Goal: Complete application form

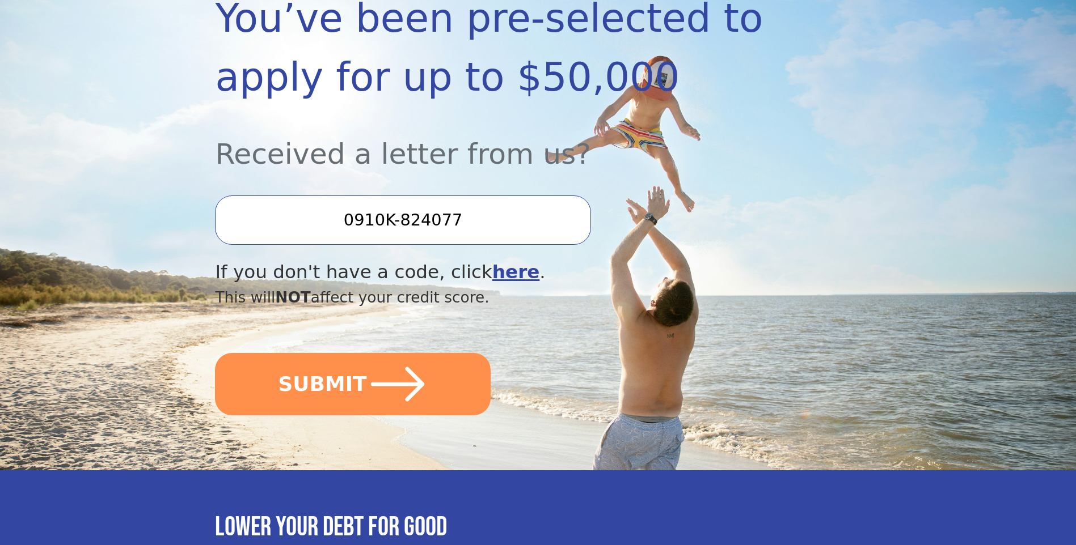
scroll to position [227, 0]
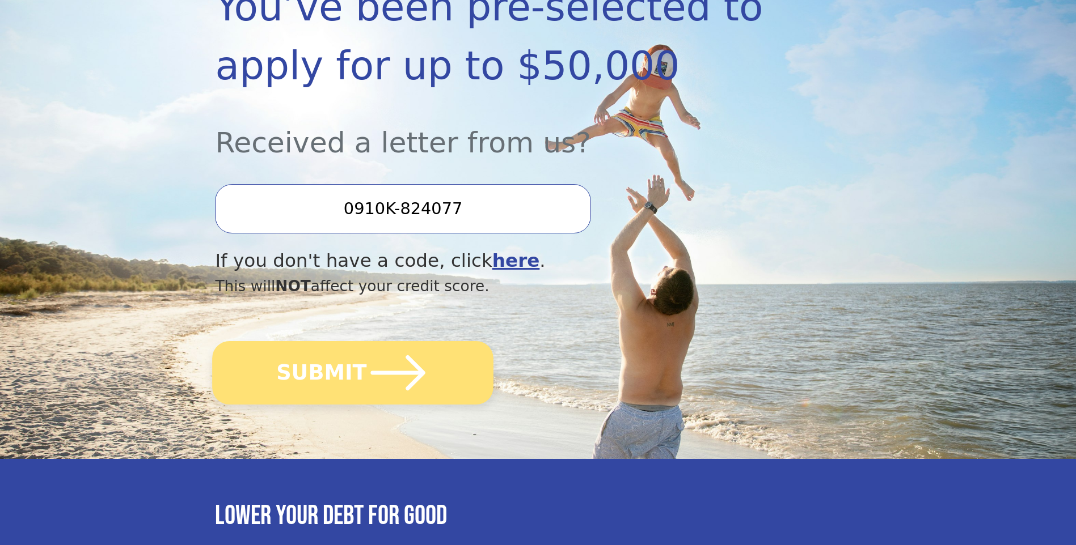
click at [324, 365] on button "SUBMIT" at bounding box center [353, 373] width 281 height 64
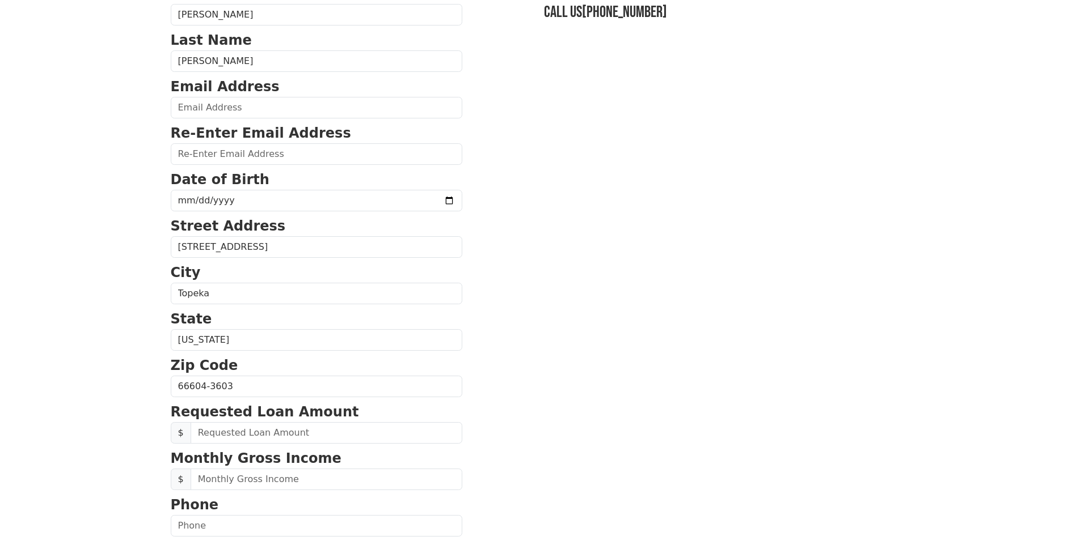
scroll to position [113, 0]
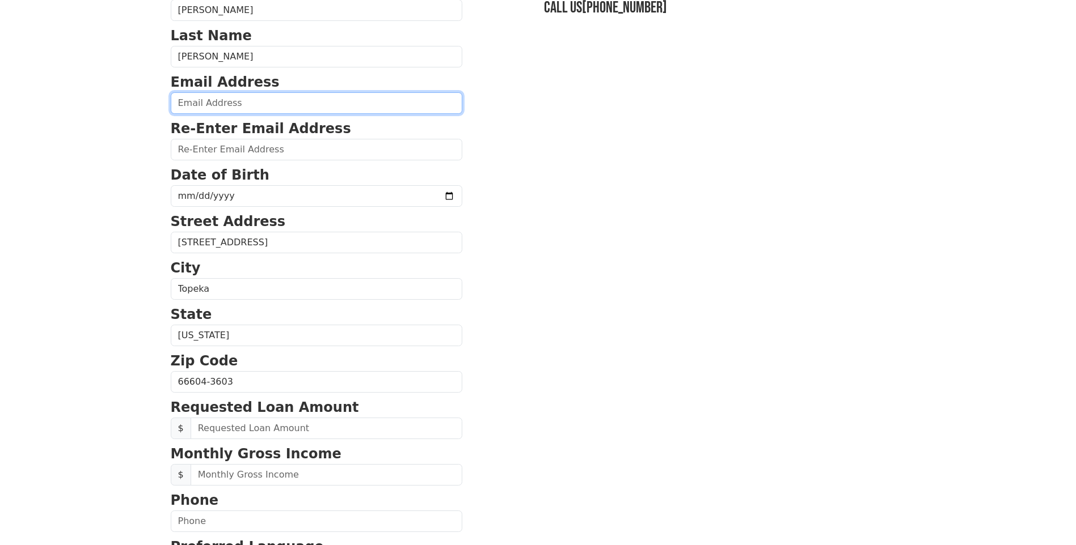
click at [217, 101] on input "email" at bounding box center [316, 103] width 291 height 22
type input "[EMAIL_ADDRESS][DOMAIN_NAME]"
type input "[PHONE_NUMBER]"
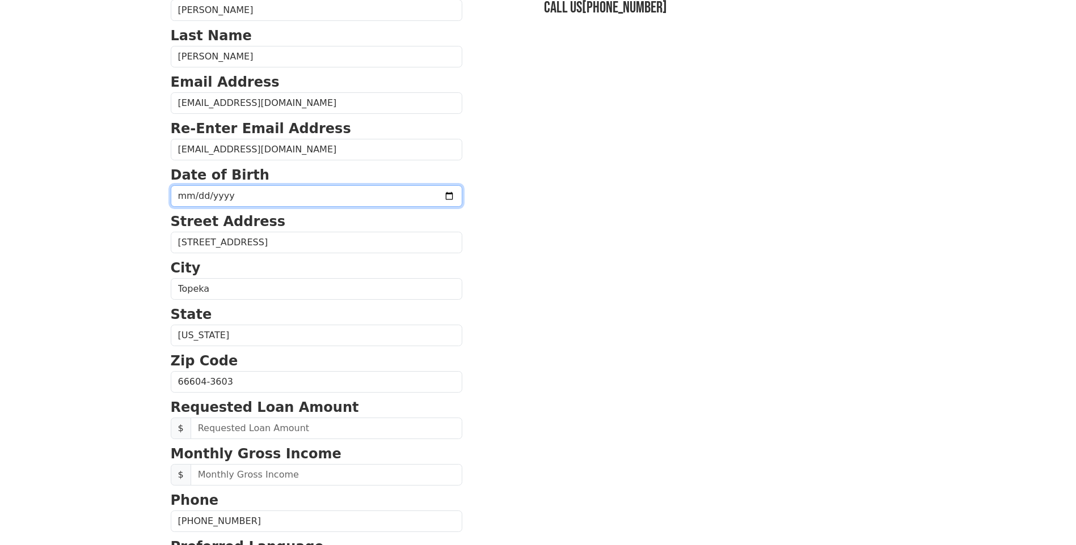
click at [215, 192] on input "date" at bounding box center [316, 196] width 291 height 22
click at [282, 195] on input "date" at bounding box center [316, 196] width 291 height 22
click at [417, 194] on input "date" at bounding box center [316, 196] width 291 height 22
type input "[DATE]"
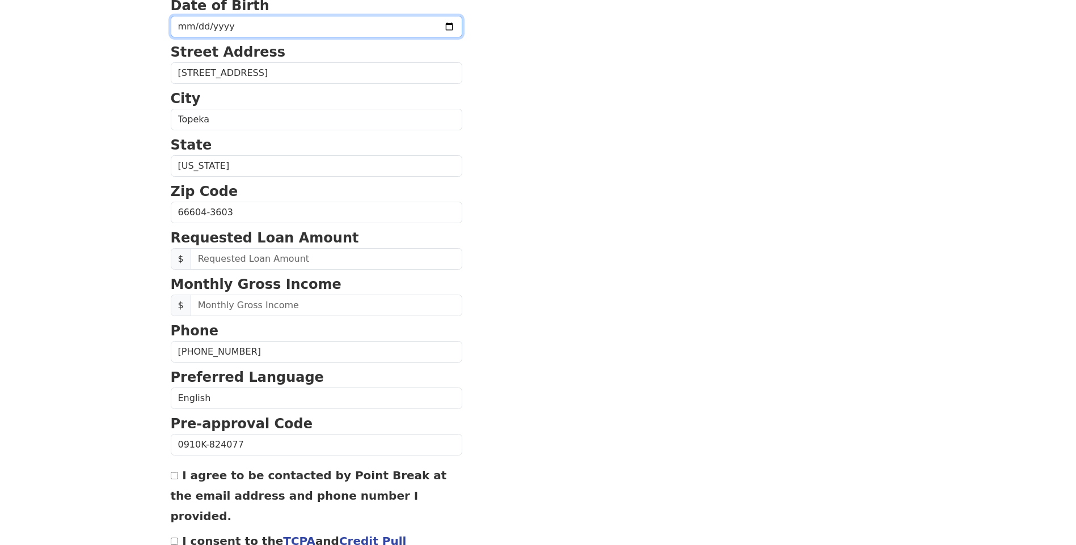
scroll to position [340, 0]
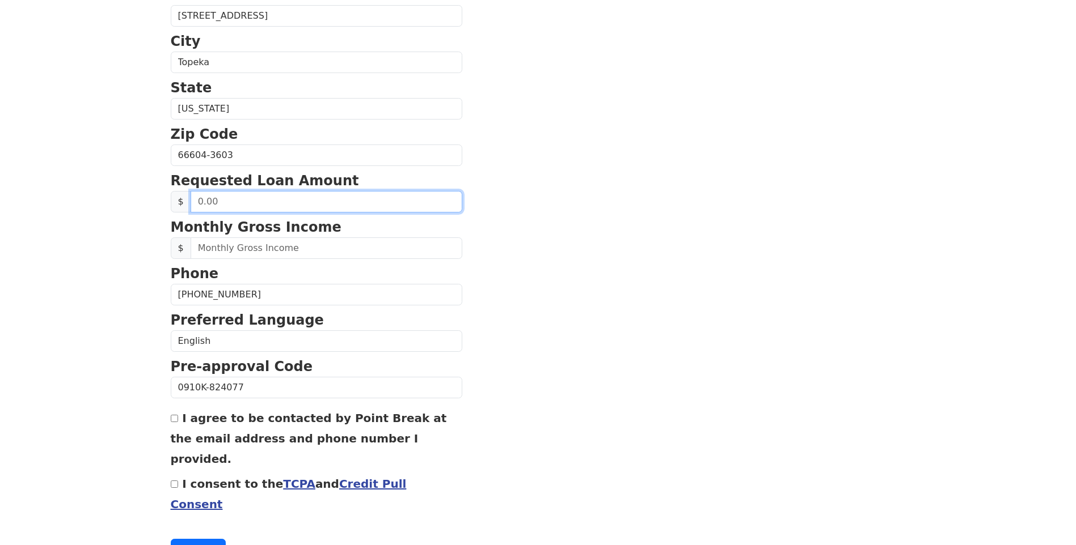
click at [239, 201] on input "text" at bounding box center [327, 202] width 272 height 22
drag, startPoint x: 239, startPoint y: 201, endPoint x: 188, endPoint y: 201, distance: 51.0
click at [188, 201] on div "$" at bounding box center [316, 202] width 291 height 22
type input "10,000.00"
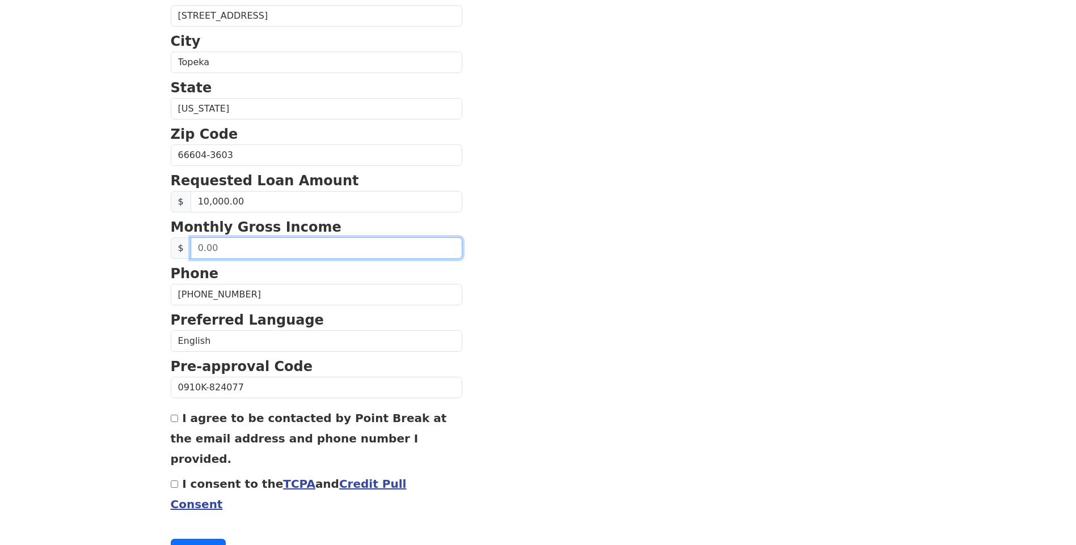
click at [233, 246] on input "text" at bounding box center [327, 249] width 272 height 22
drag, startPoint x: 233, startPoint y: 246, endPoint x: 189, endPoint y: 248, distance: 43.8
click at [191, 248] on input "text" at bounding box center [327, 249] width 272 height 22
type input "6,500.00"
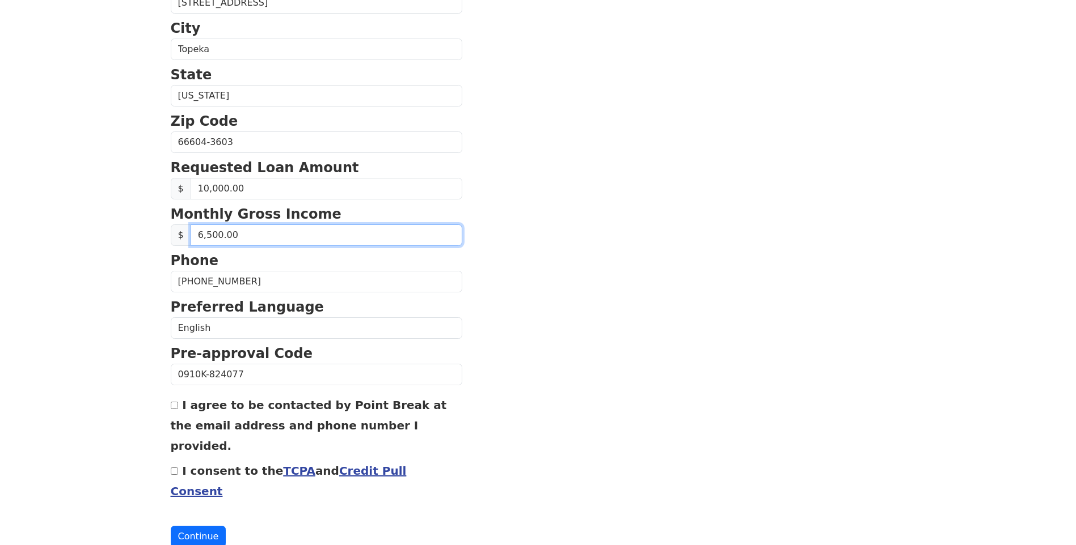
scroll to position [357, 0]
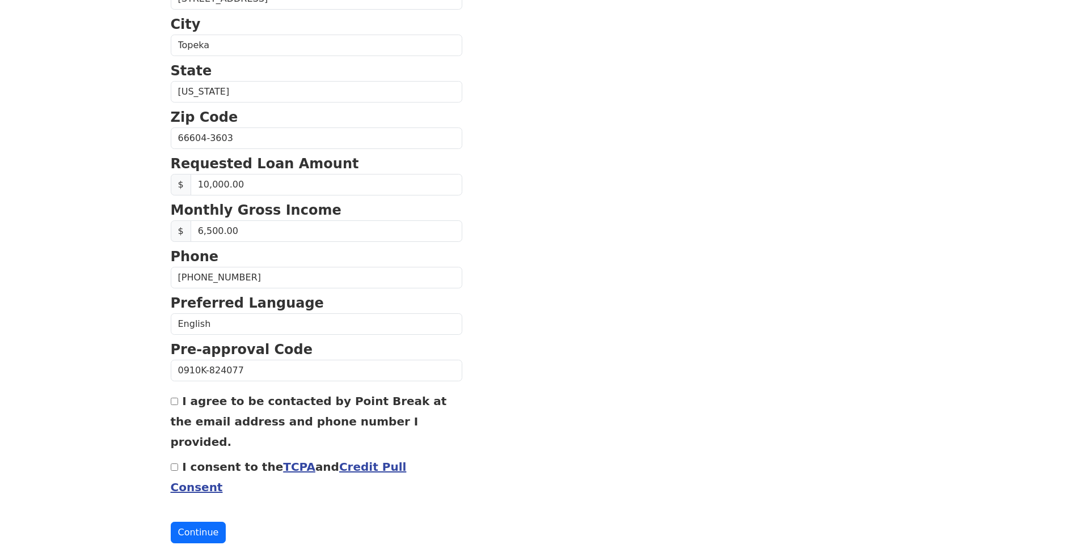
click at [170, 404] on div "First Name [PERSON_NAME] Last Name [PERSON_NAME] Email Address [EMAIL_ADDRESS][…" at bounding box center [538, 114] width 748 height 942
click at [174, 401] on input "I agree to be contacted by Point Break at the email address and phone number I …" at bounding box center [174, 401] width 7 height 7
checkbox input "true"
click at [176, 464] on input "I consent to the TCPA and Credit Pull Consent" at bounding box center [174, 467] width 7 height 7
checkbox input "true"
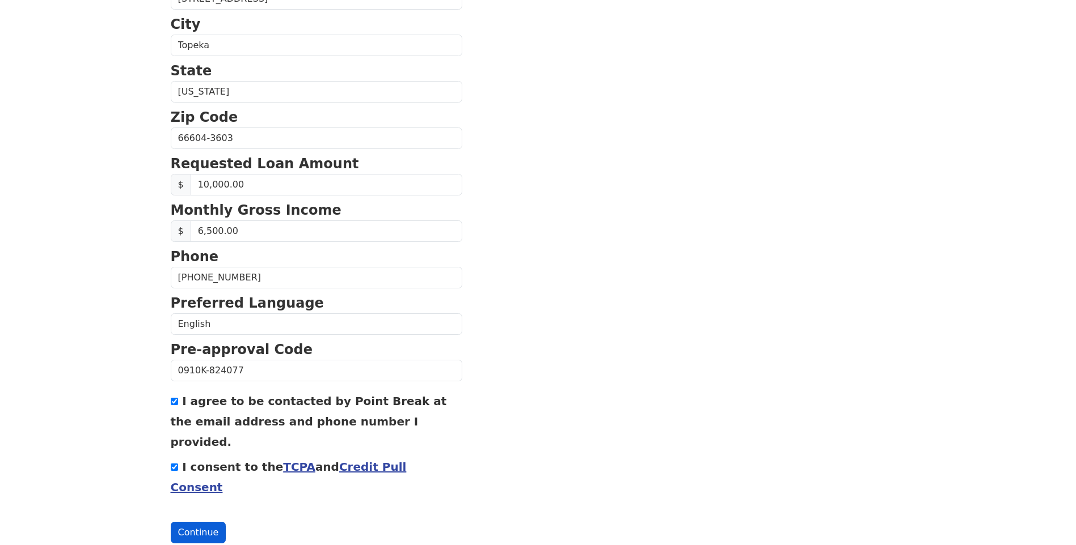
click at [189, 522] on button "Continue" at bounding box center [199, 533] width 56 height 22
